Goal: Register for event/course

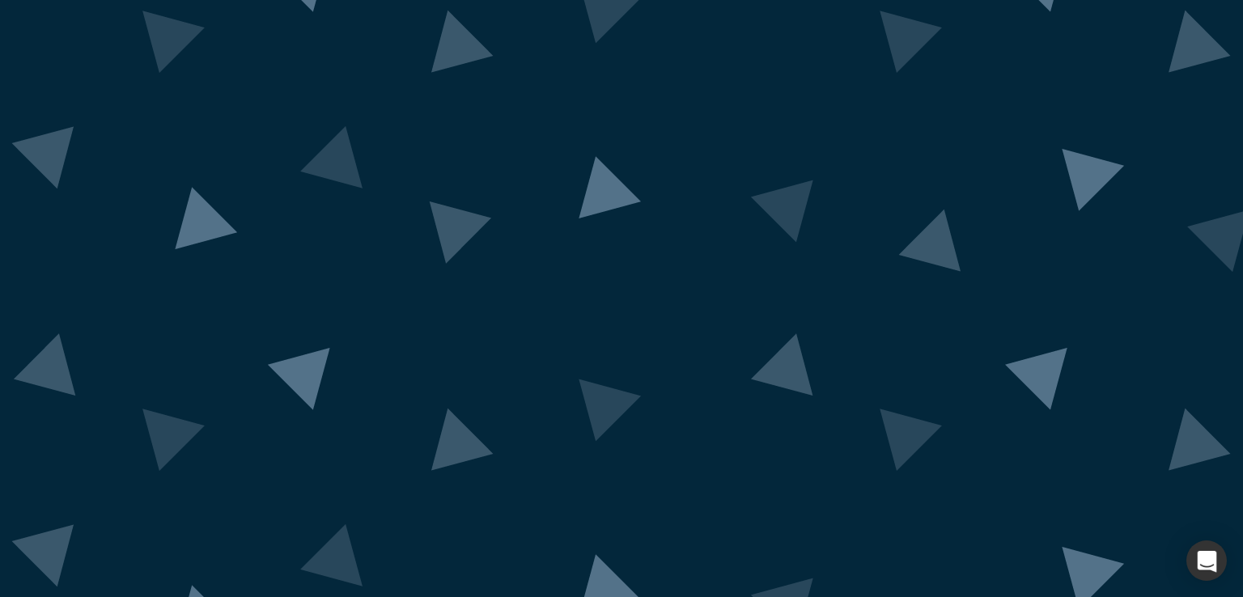
drag, startPoint x: 368, startPoint y: 369, endPoint x: 417, endPoint y: 372, distance: 49.5
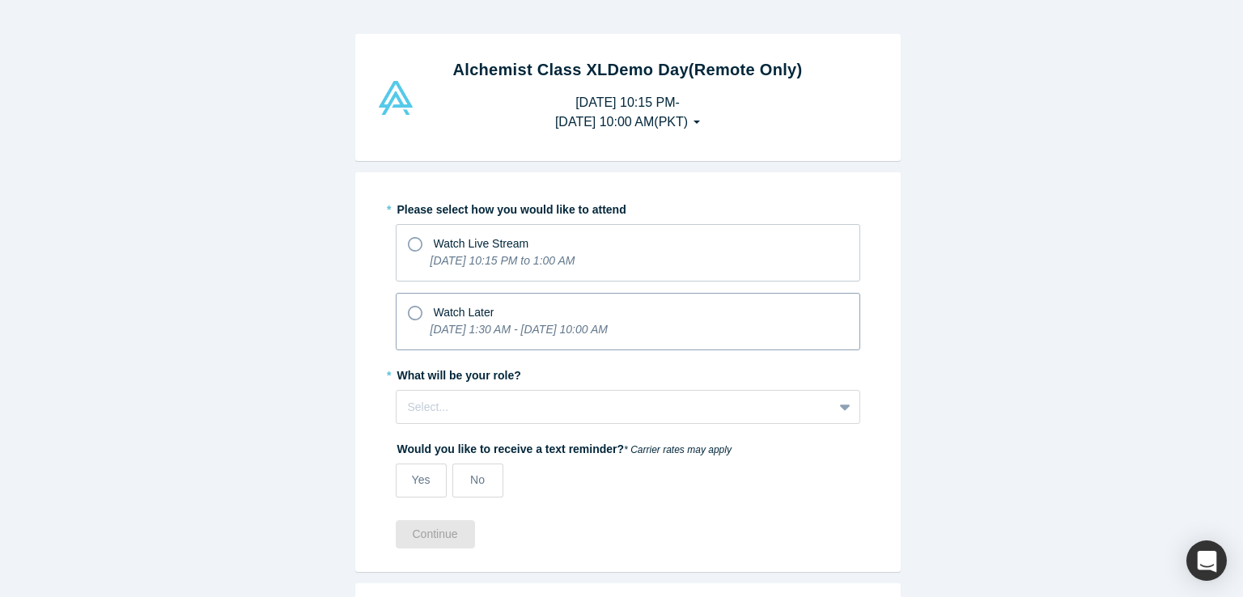
click at [434, 317] on span "Watch Later" at bounding box center [464, 312] width 61 height 13
click at [0, 0] on input "Watch Later [DATE] 1:30 AM - [DATE] 10:00 AM" at bounding box center [0, 0] width 0 height 0
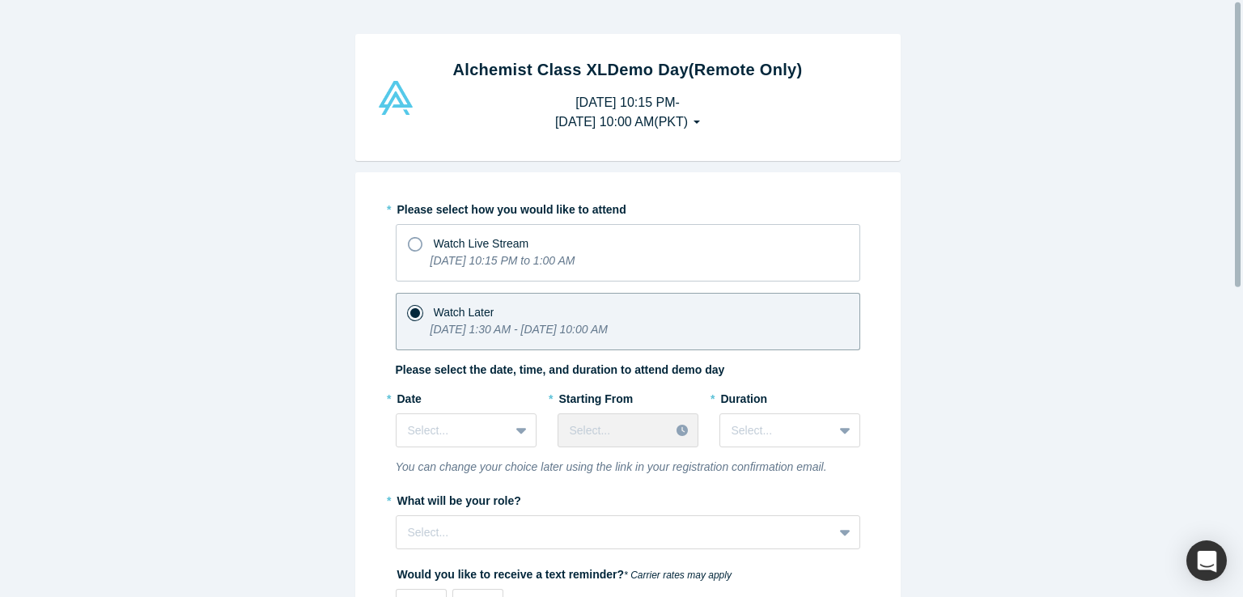
scroll to position [81, 0]
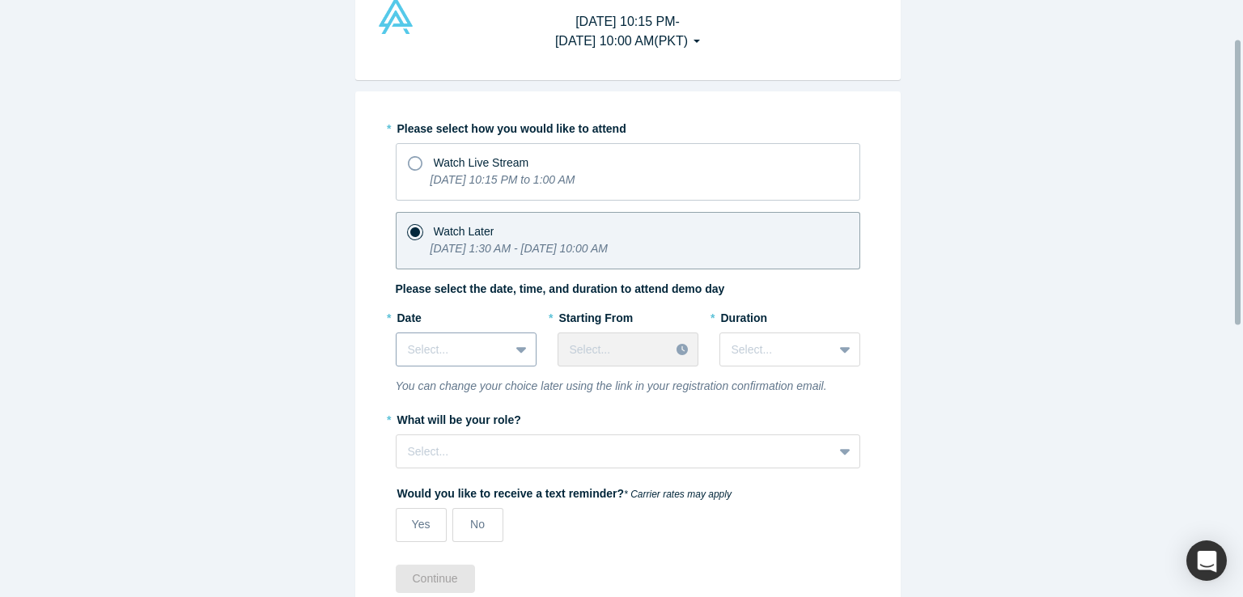
click at [446, 347] on div at bounding box center [453, 350] width 90 height 20
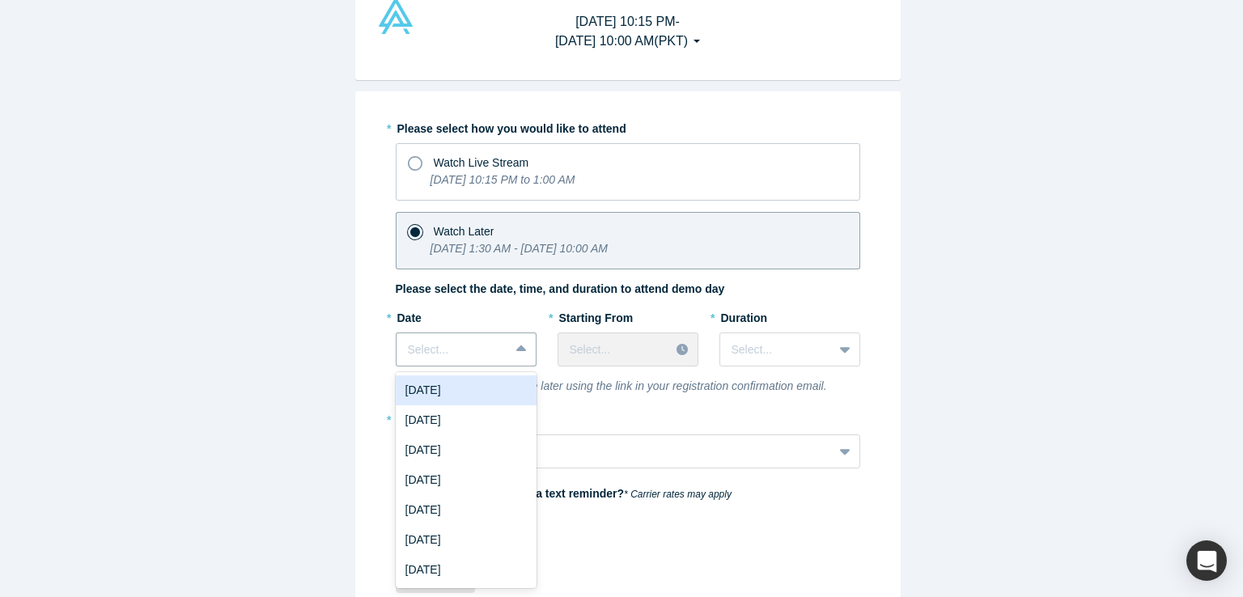
click at [464, 381] on div "[DATE]" at bounding box center [466, 390] width 141 height 30
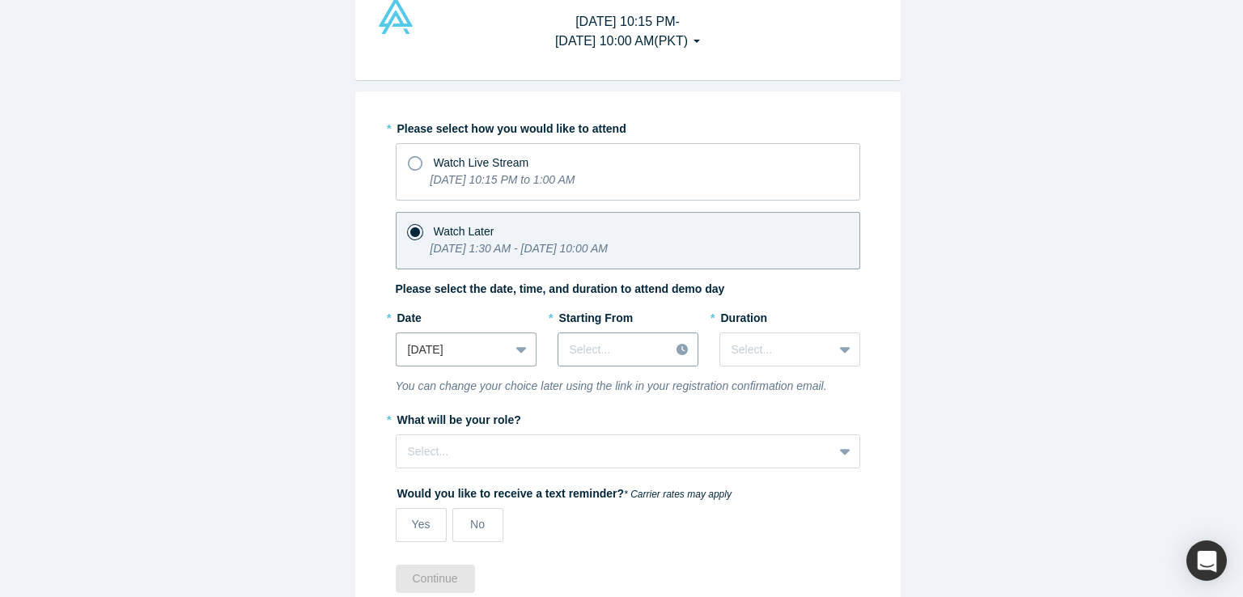
click at [620, 350] on div "* Starting From Select..." at bounding box center [627, 341] width 141 height 74
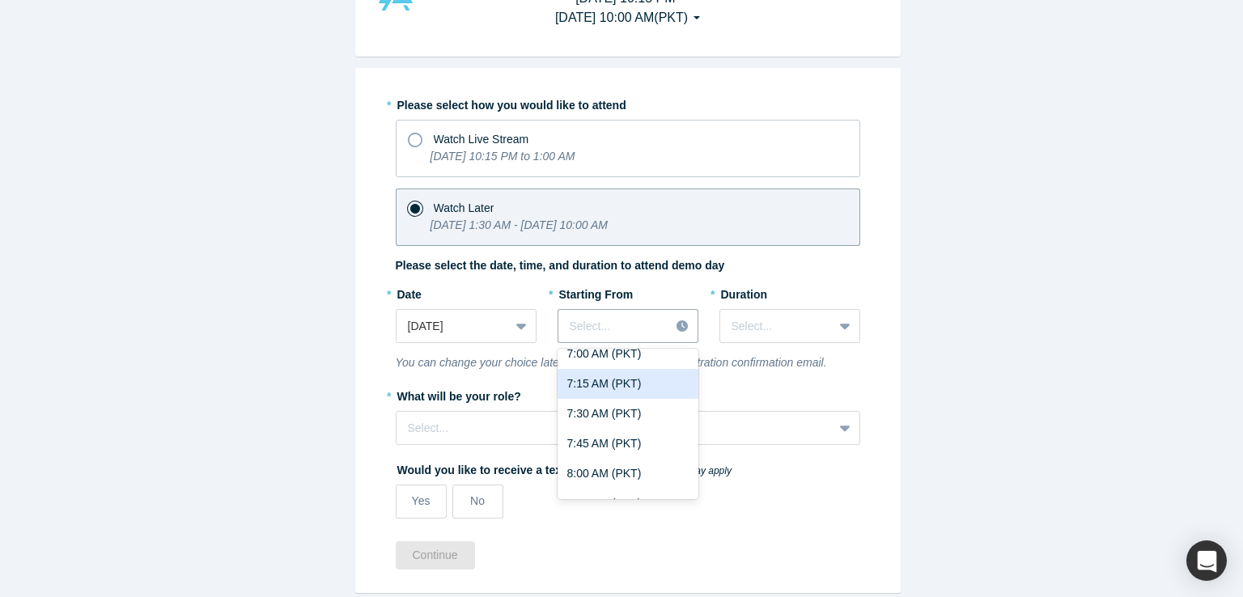
scroll to position [728, 0]
click at [623, 379] on div "7:30 AM (PKT)" at bounding box center [627, 387] width 141 height 30
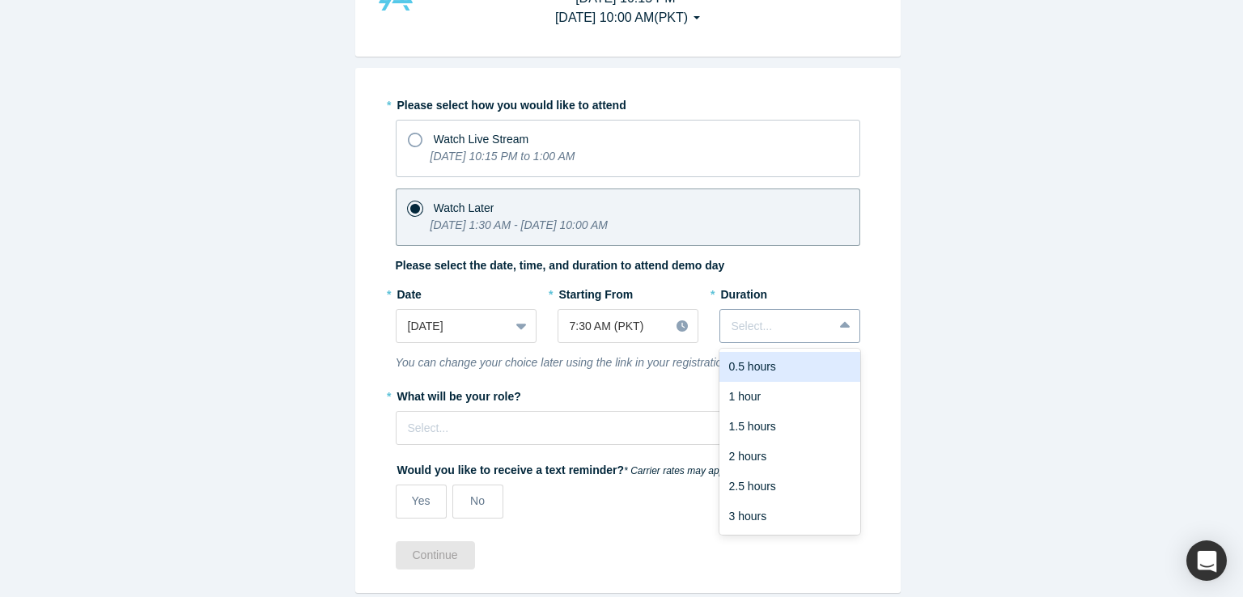
click at [799, 316] on div at bounding box center [776, 326] width 90 height 20
click at [783, 403] on div "1 hour" at bounding box center [789, 397] width 141 height 30
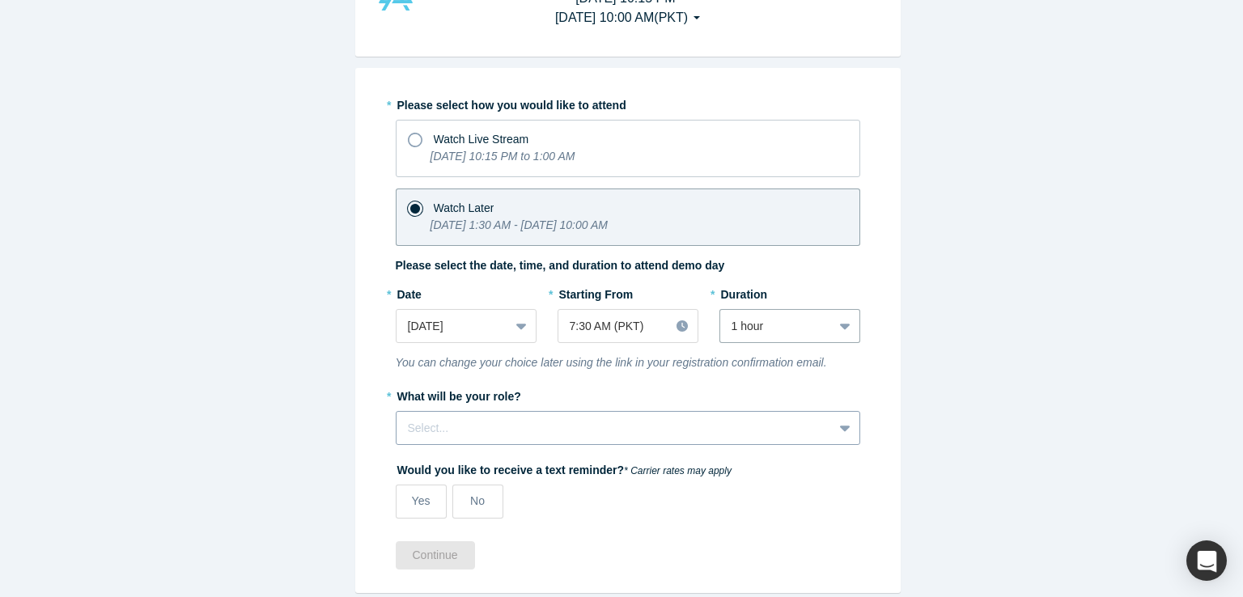
click at [640, 412] on div "Select..." at bounding box center [628, 428] width 464 height 34
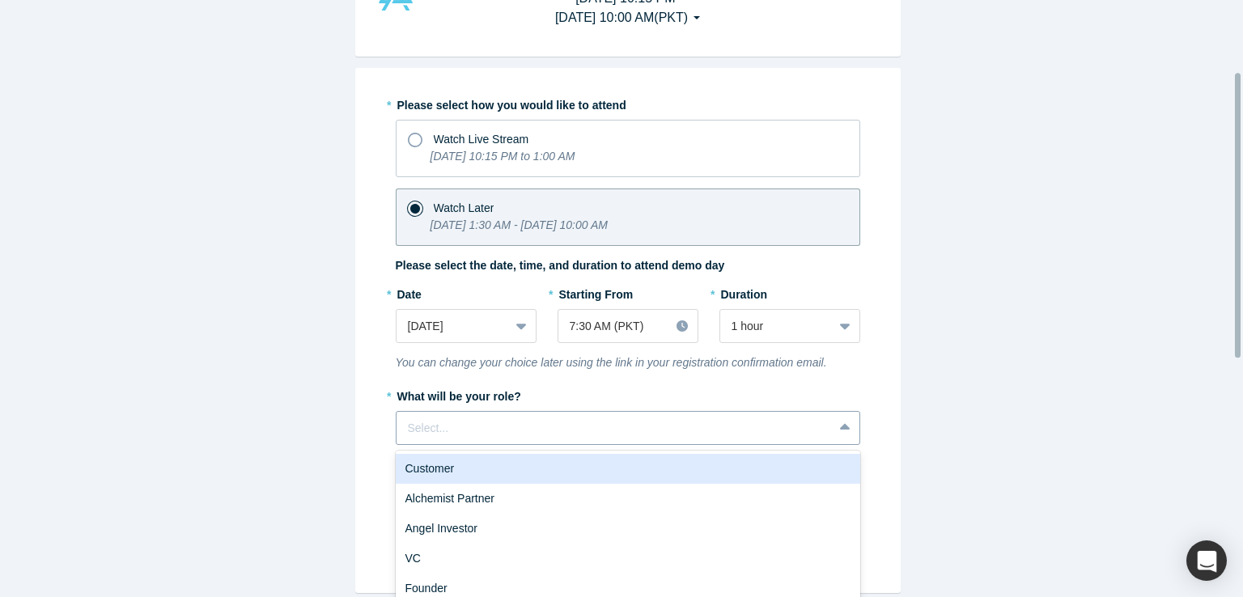
scroll to position [150, 0]
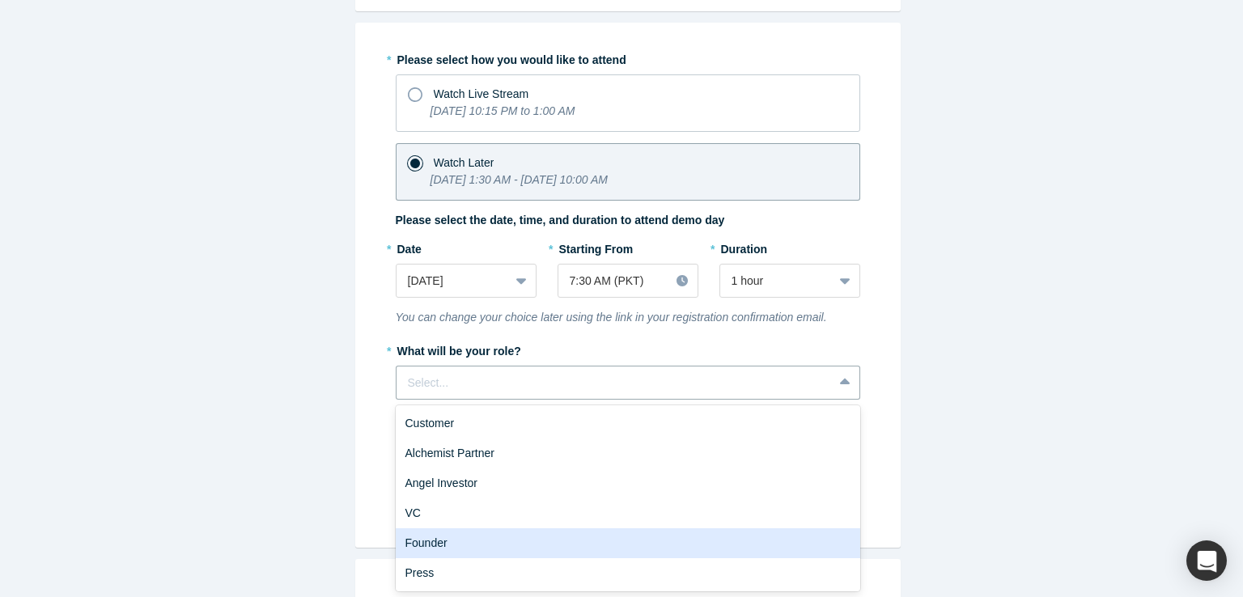
click at [723, 546] on div "Founder" at bounding box center [628, 543] width 464 height 30
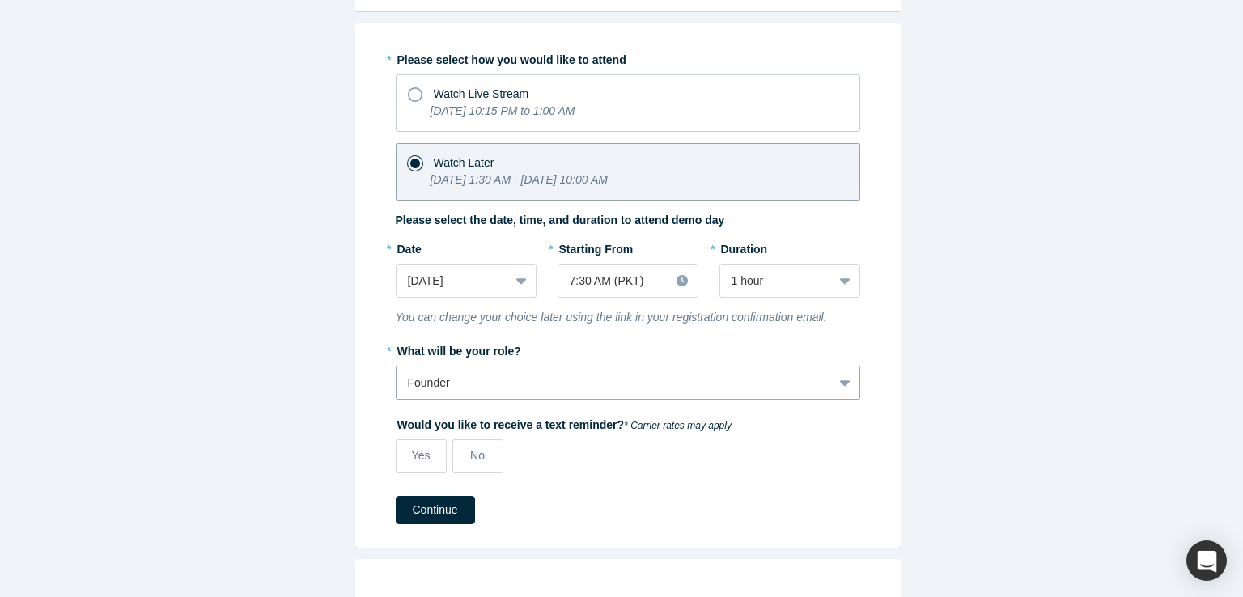
click at [1050, 392] on div "Alchemist Class XL Demo Day (Remote Only) [DATE] 10:15 PM - [DATE] 10:00 AM ( P…" at bounding box center [627, 304] width 1255 height 609
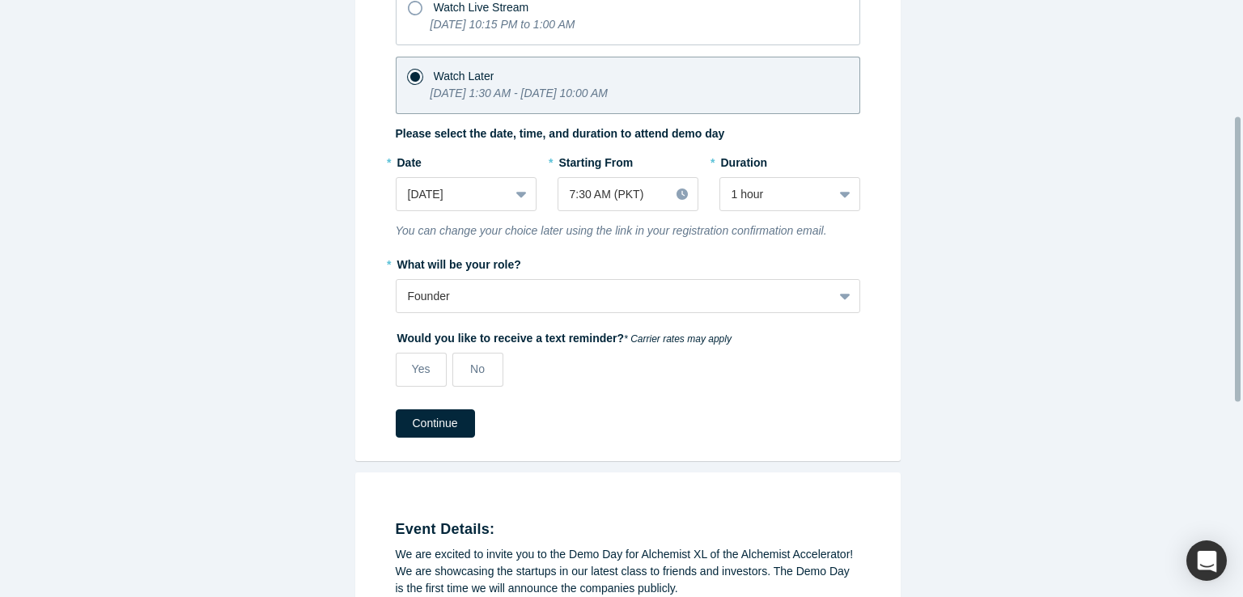
scroll to position [243, 0]
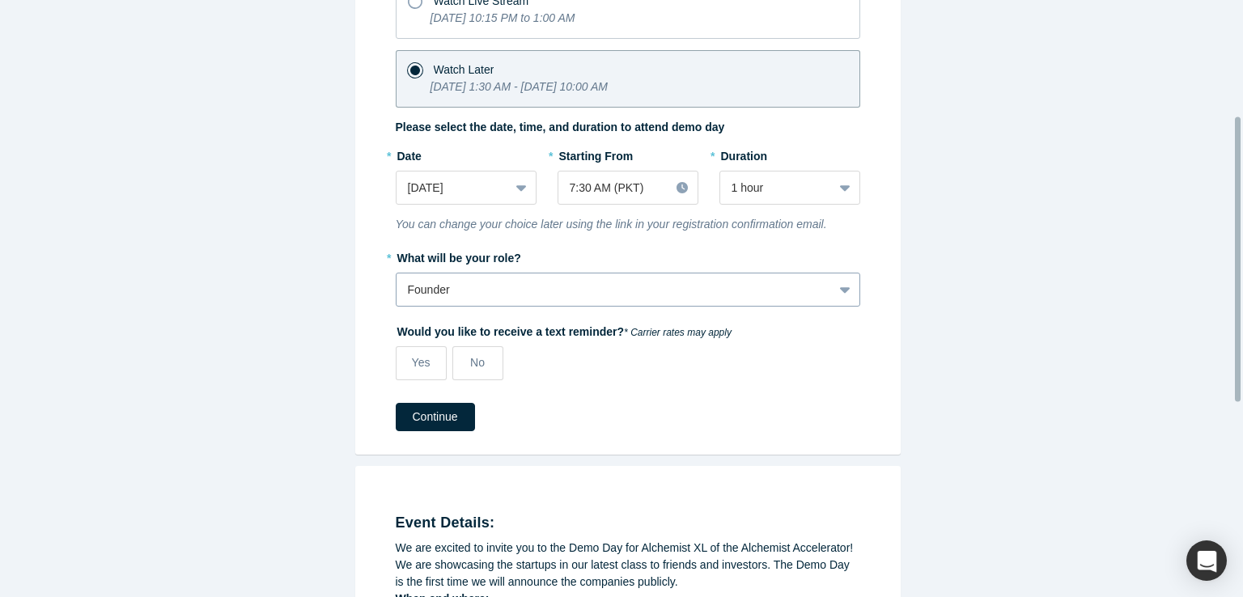
click at [511, 282] on div at bounding box center [614, 290] width 413 height 20
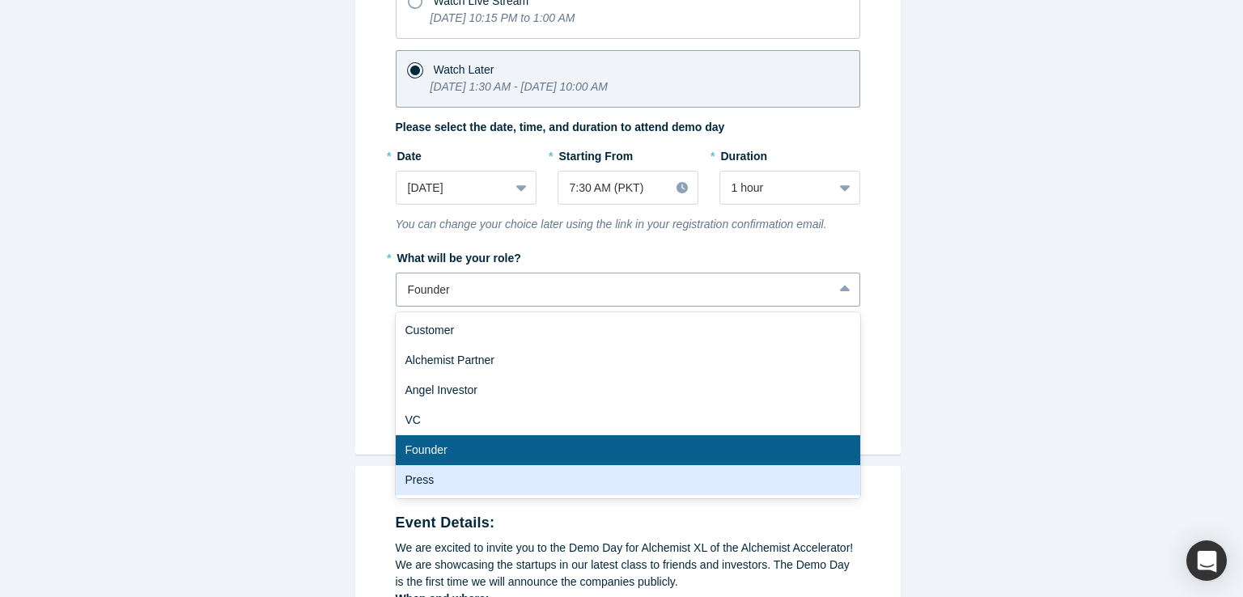
click at [556, 475] on div "Press" at bounding box center [628, 480] width 464 height 30
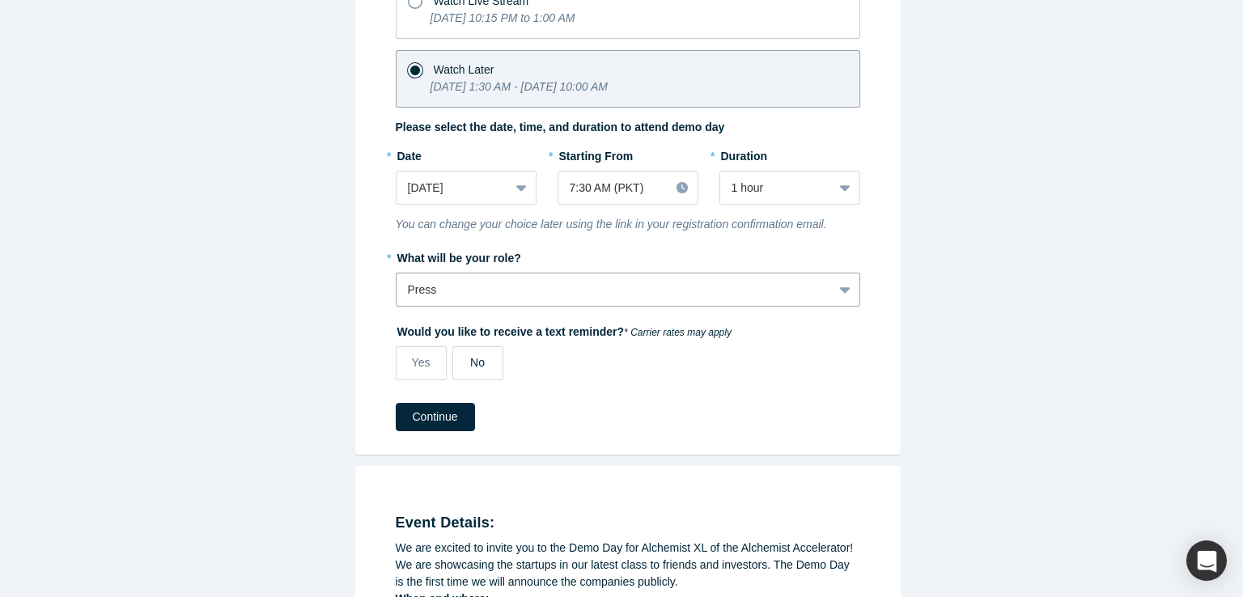
click at [490, 363] on label "No" at bounding box center [477, 363] width 51 height 34
click at [0, 0] on input "No" at bounding box center [0, 0] width 0 height 0
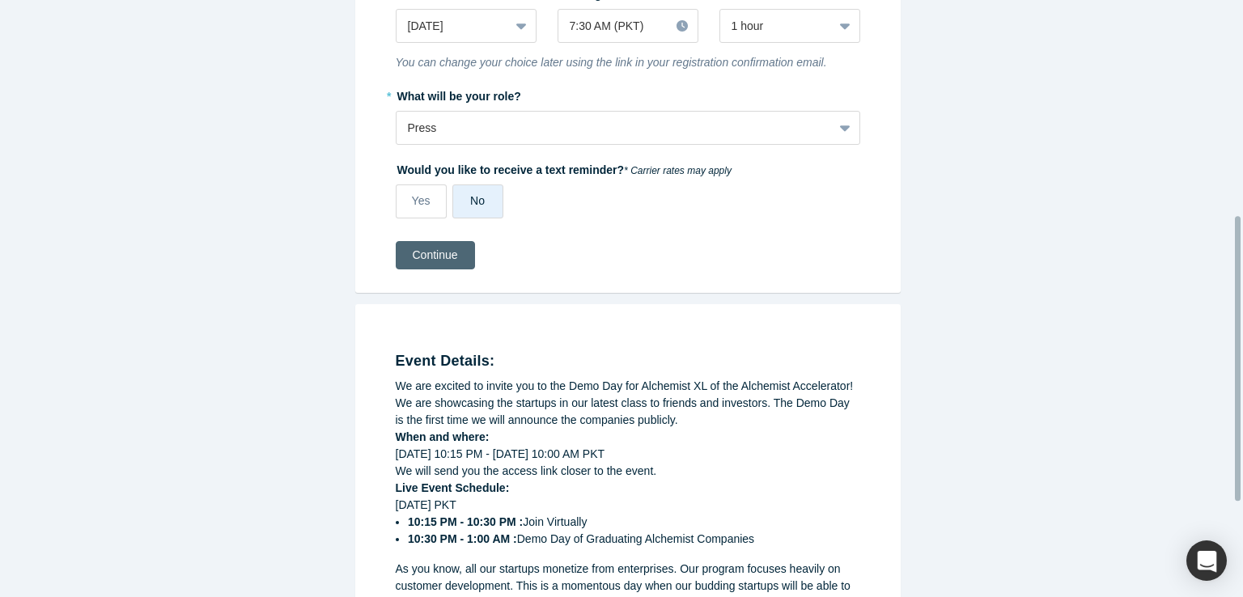
scroll to position [566, 0]
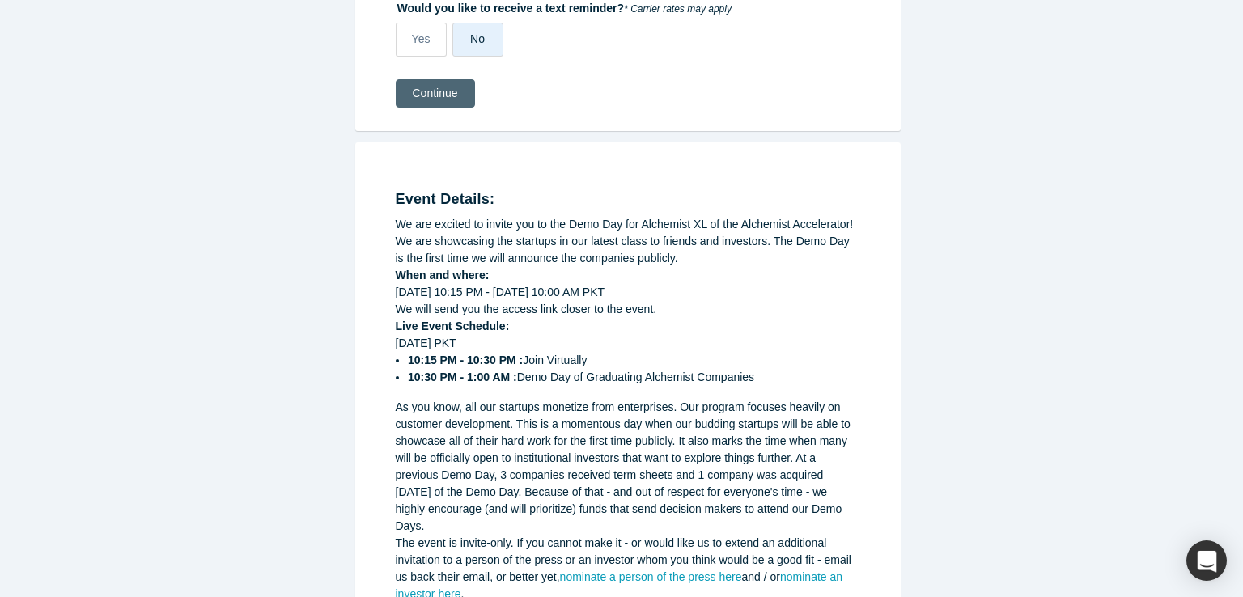
click at [430, 96] on button "Continue" at bounding box center [435, 93] width 79 height 28
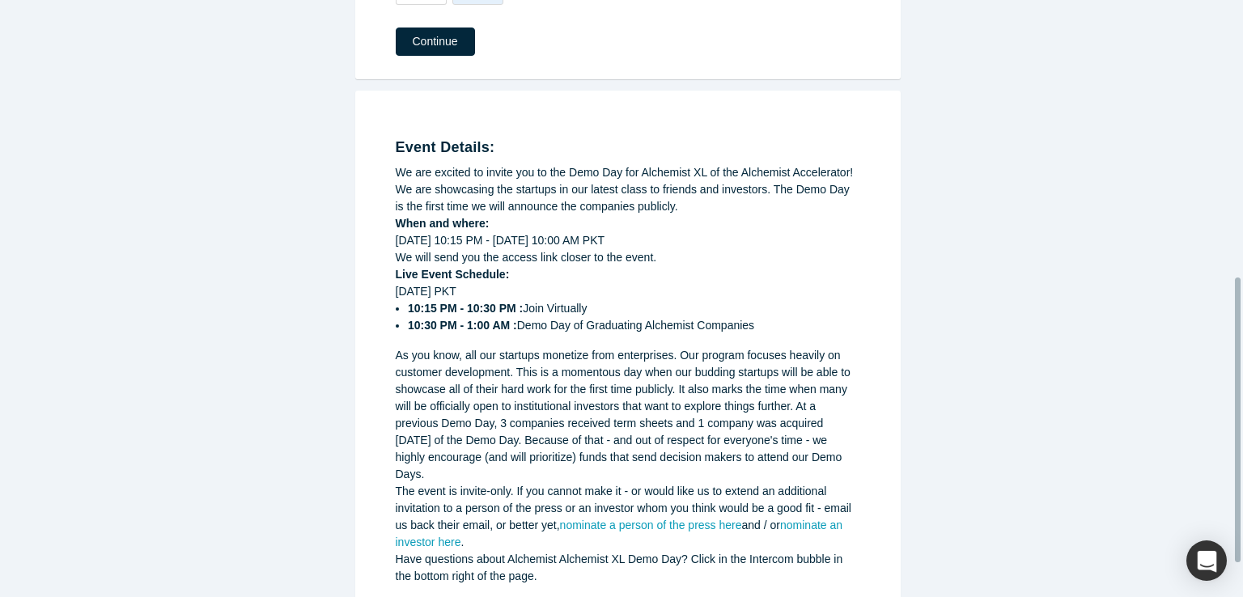
scroll to position [650, 0]
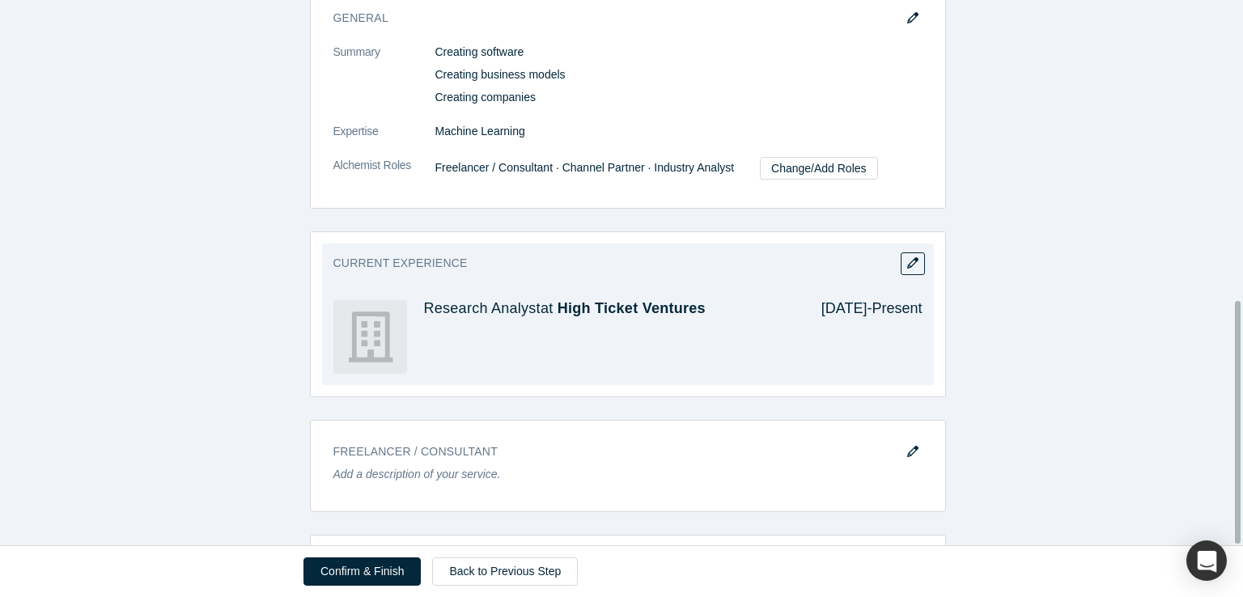
scroll to position [676, 0]
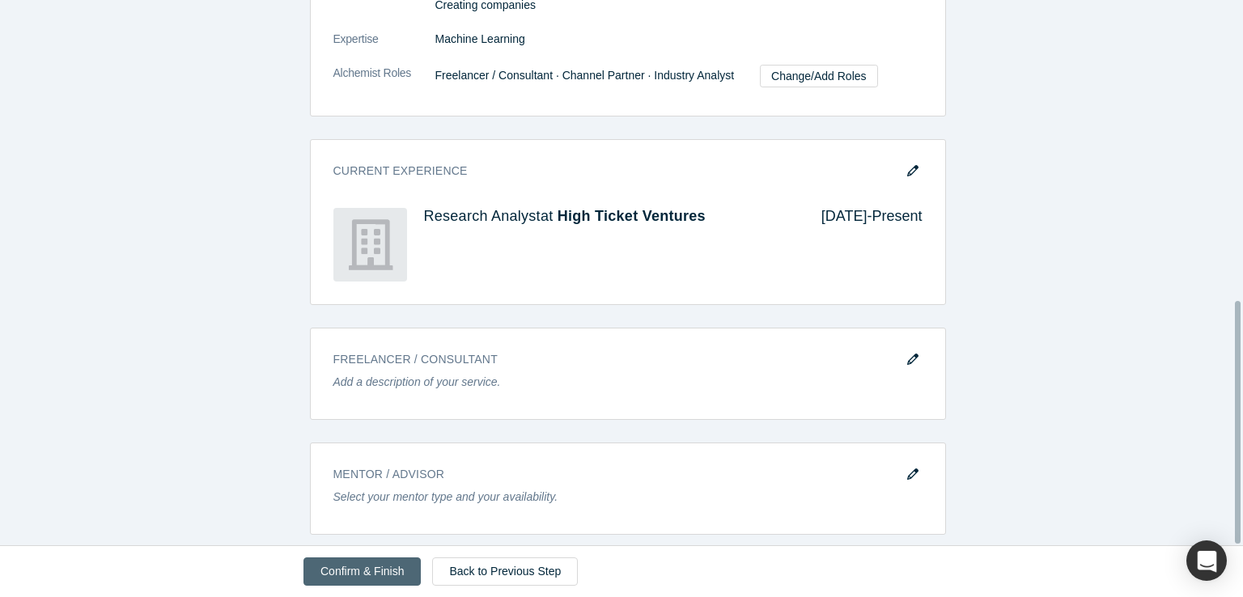
click at [391, 577] on button "Confirm & Finish" at bounding box center [361, 571] width 117 height 28
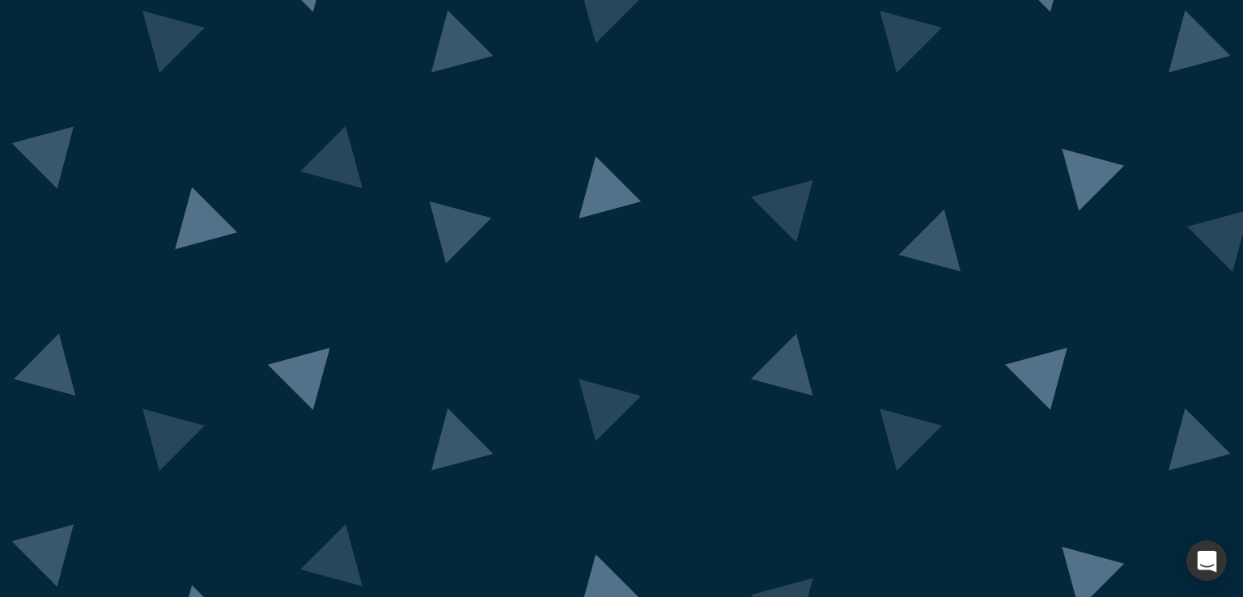
scroll to position [0, 0]
